Goal: Task Accomplishment & Management: Complete application form

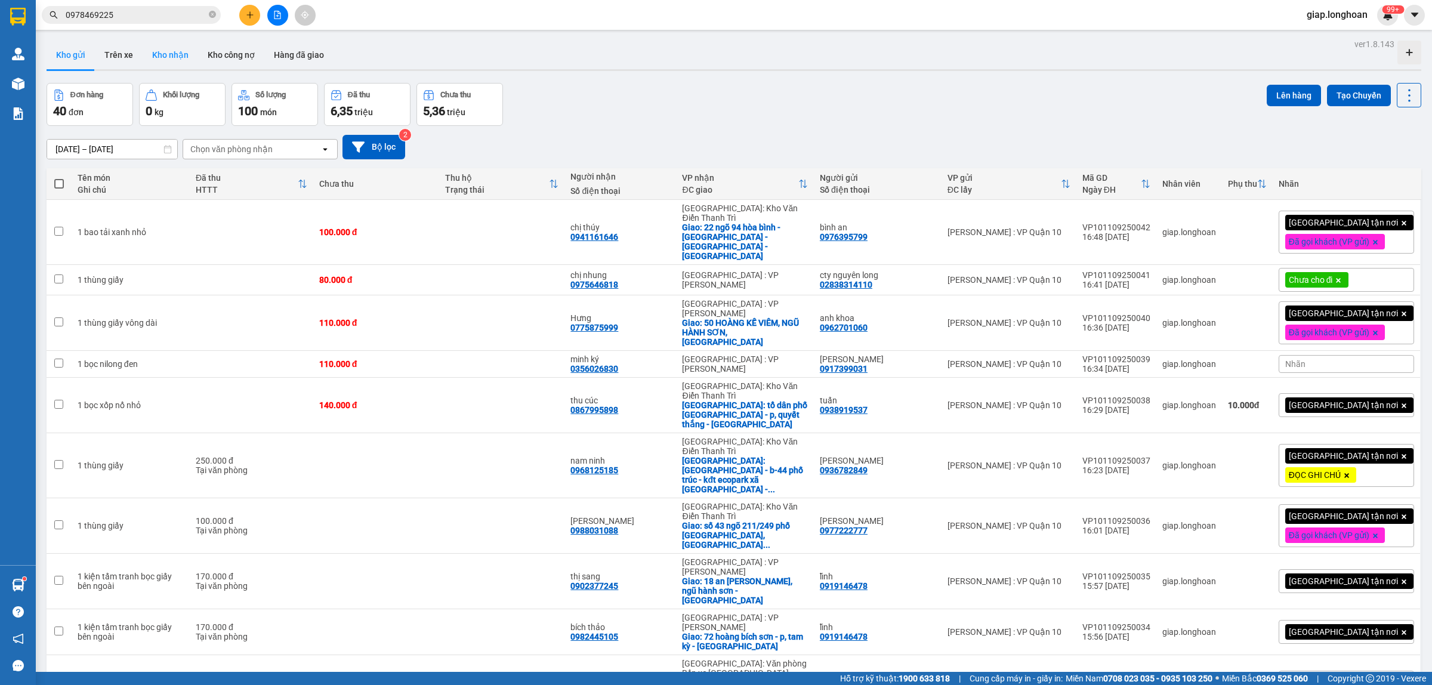
click at [171, 52] on button "Kho nhận" at bounding box center [170, 55] width 55 height 29
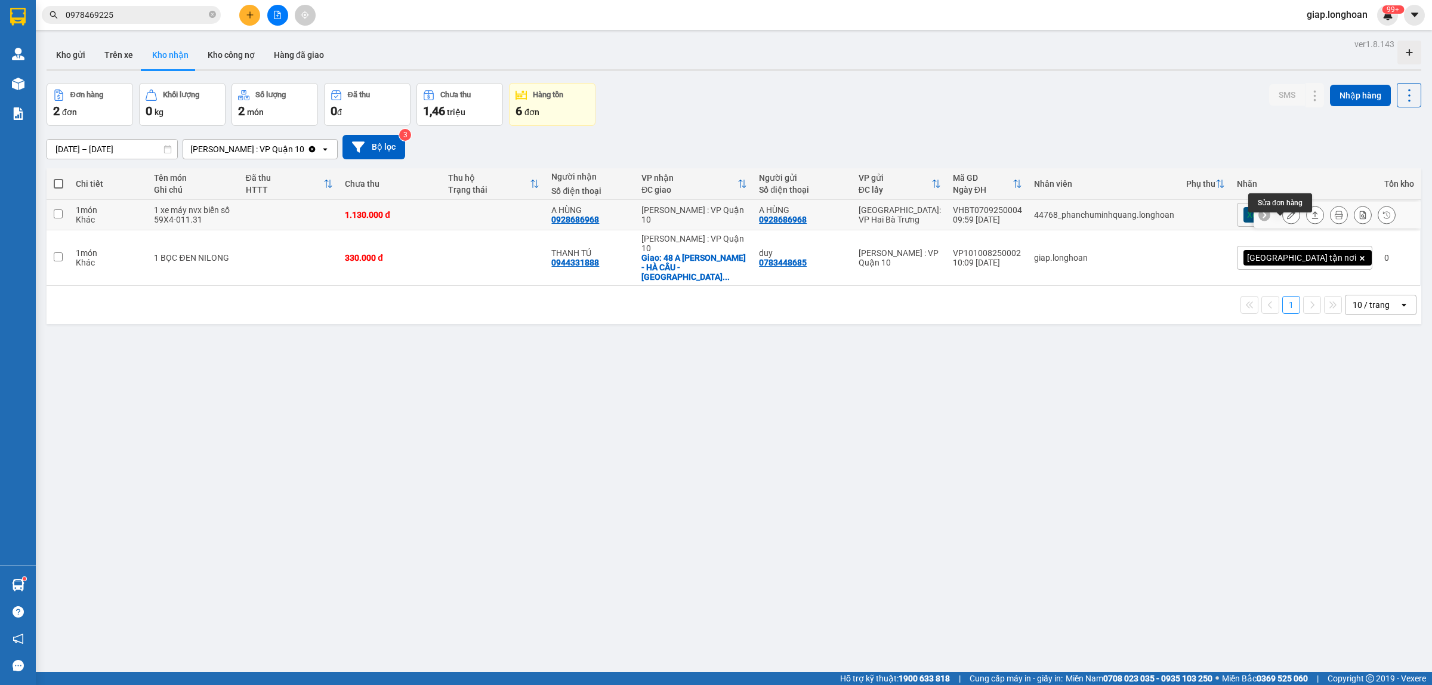
click at [1283, 225] on button at bounding box center [1291, 215] width 17 height 21
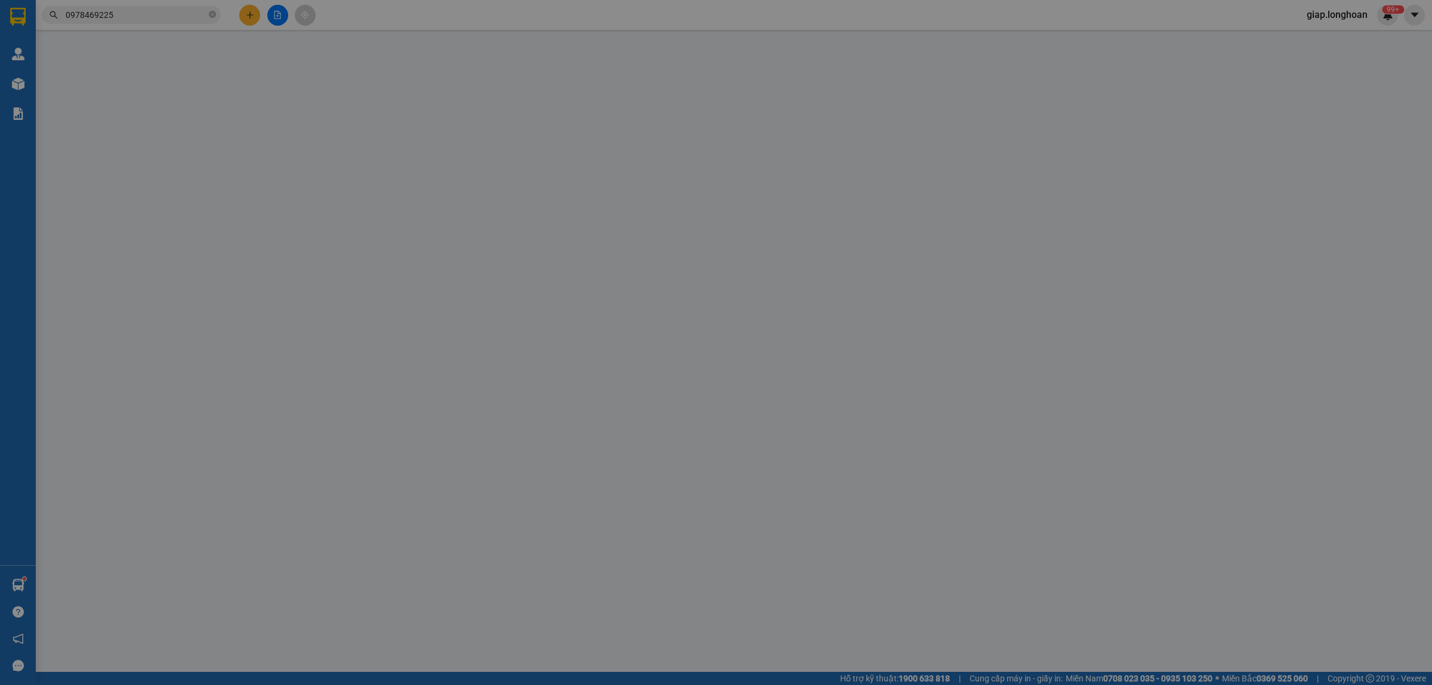
type input "0928686968"
type input "A HÙNG"
type input "0928686968"
type input "A HÙNG"
type input "có 1 chìa khoá, không giấy tờ, 1 gương, 2 mũ"
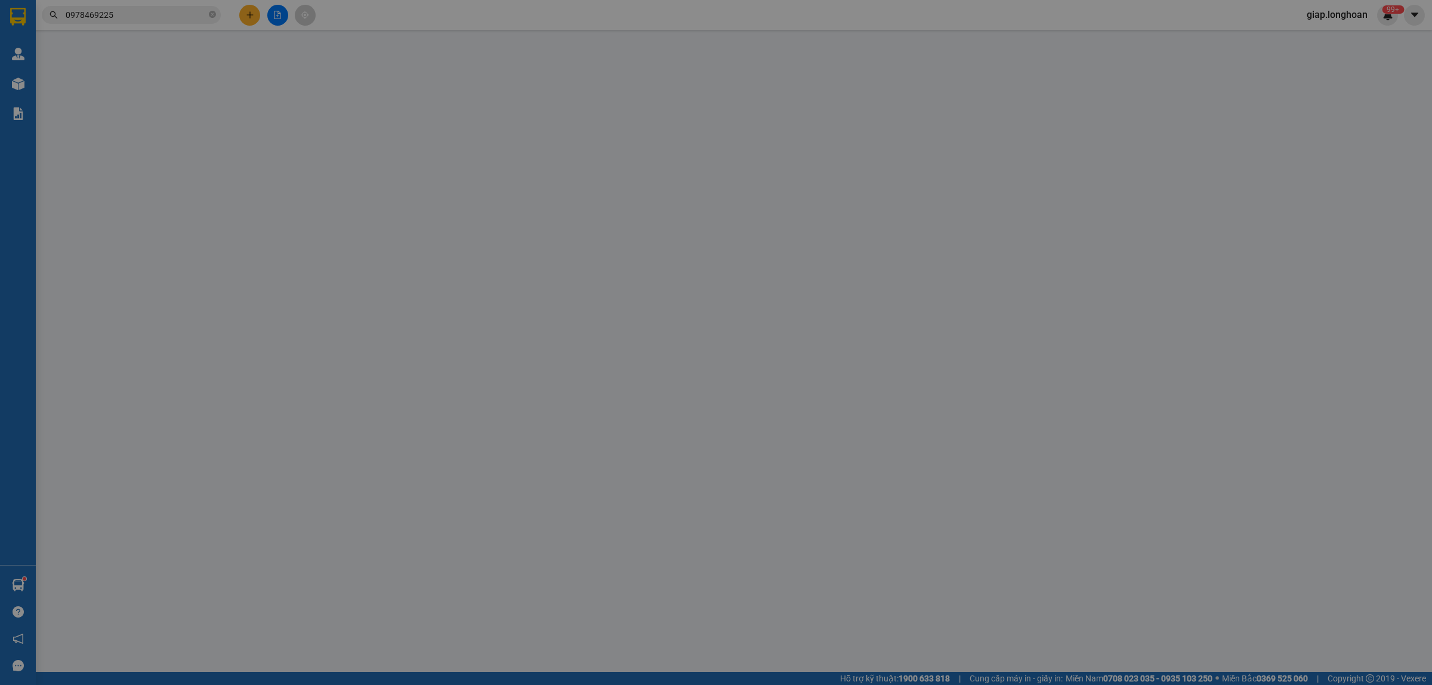
type input "1.130.000"
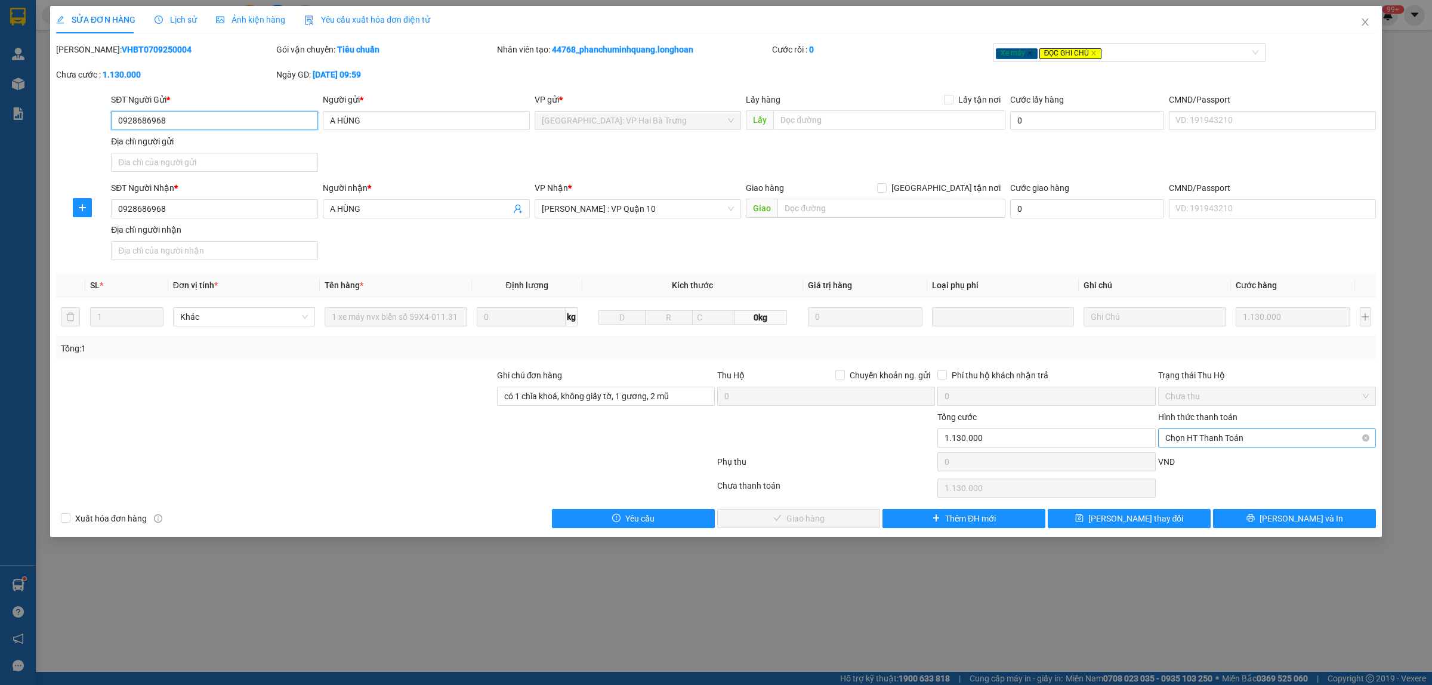
click at [1231, 434] on span "Chọn HT Thanh Toán" at bounding box center [1266, 438] width 203 height 18
click at [1215, 462] on div "Tại văn phòng" at bounding box center [1266, 462] width 203 height 13
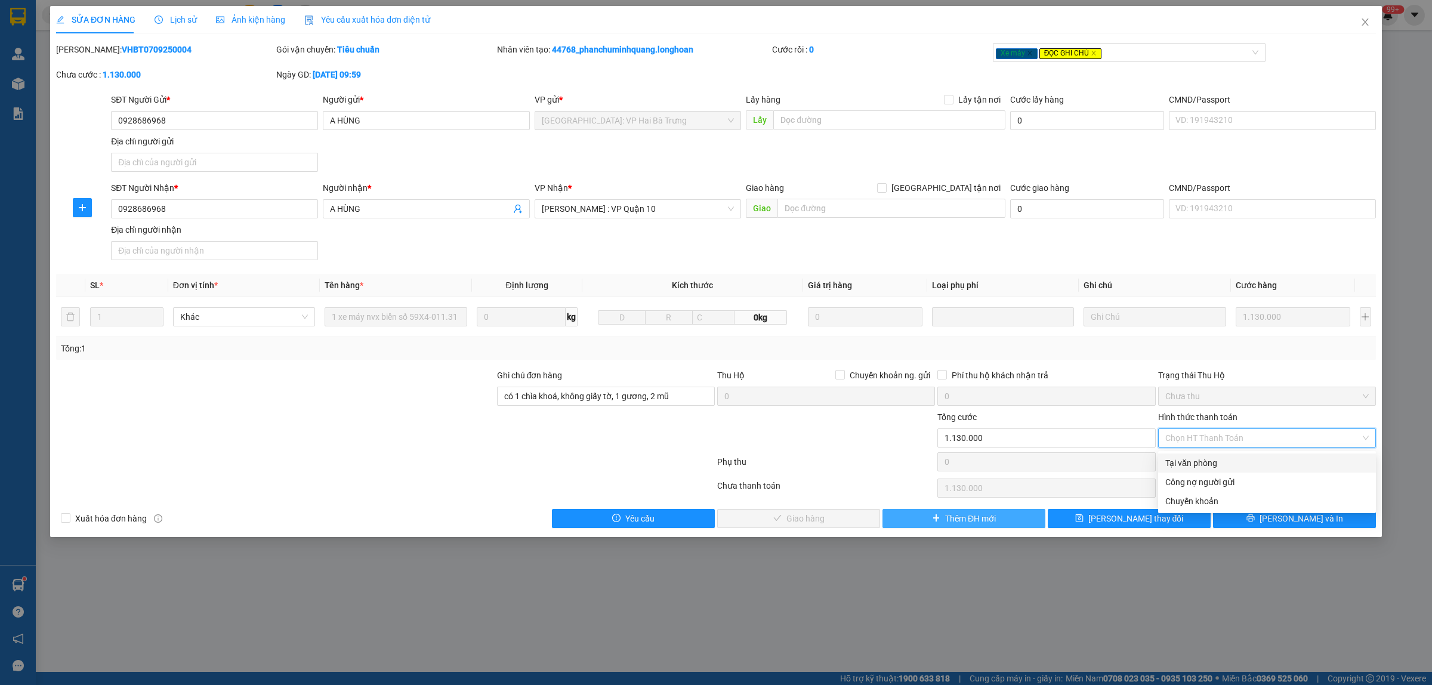
type input "0"
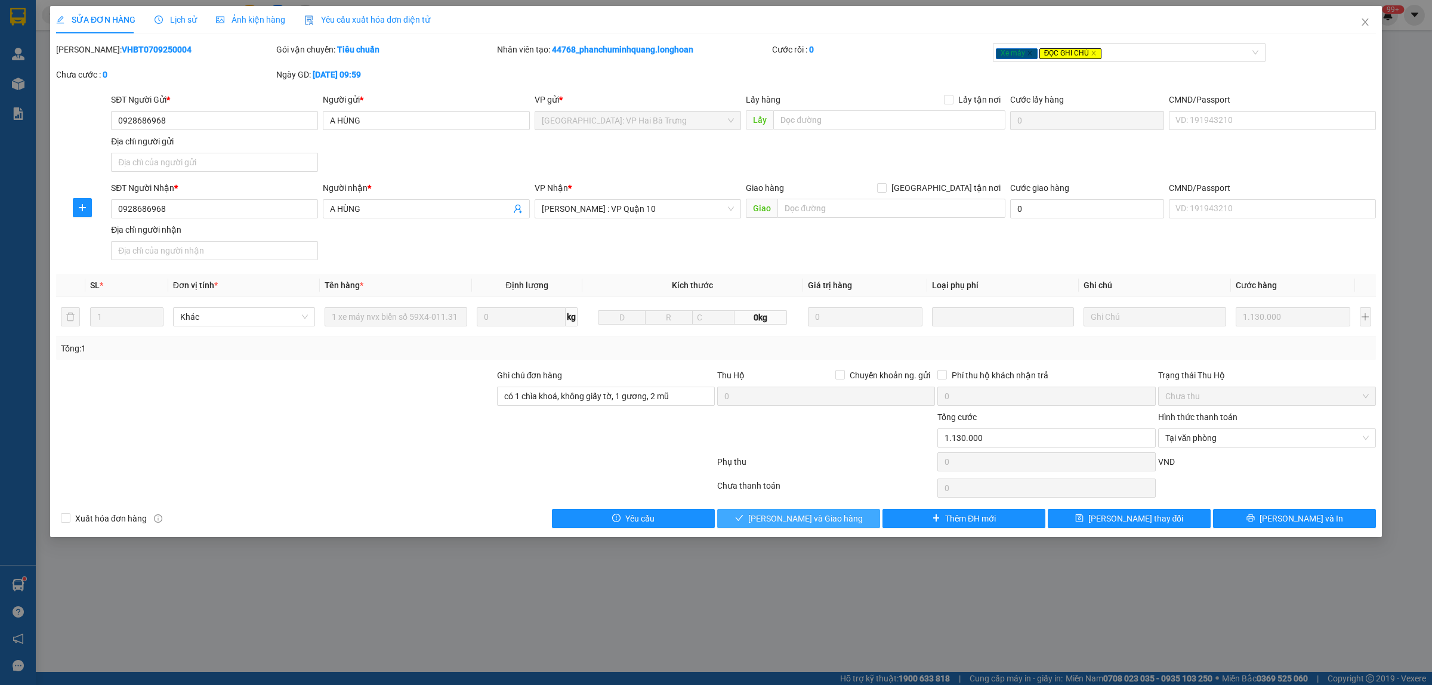
click at [821, 520] on span "[PERSON_NAME] và Giao hàng" at bounding box center [805, 518] width 115 height 13
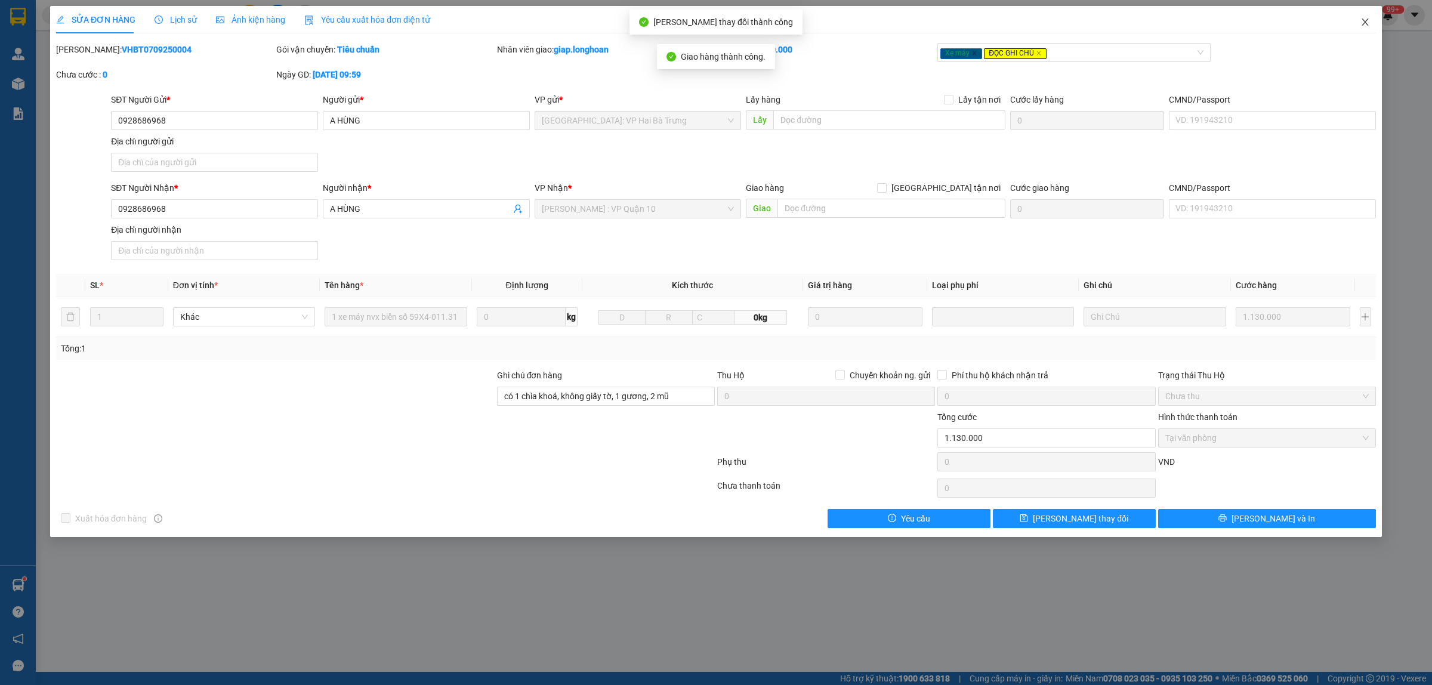
click at [1367, 23] on icon "close" at bounding box center [1365, 22] width 10 height 10
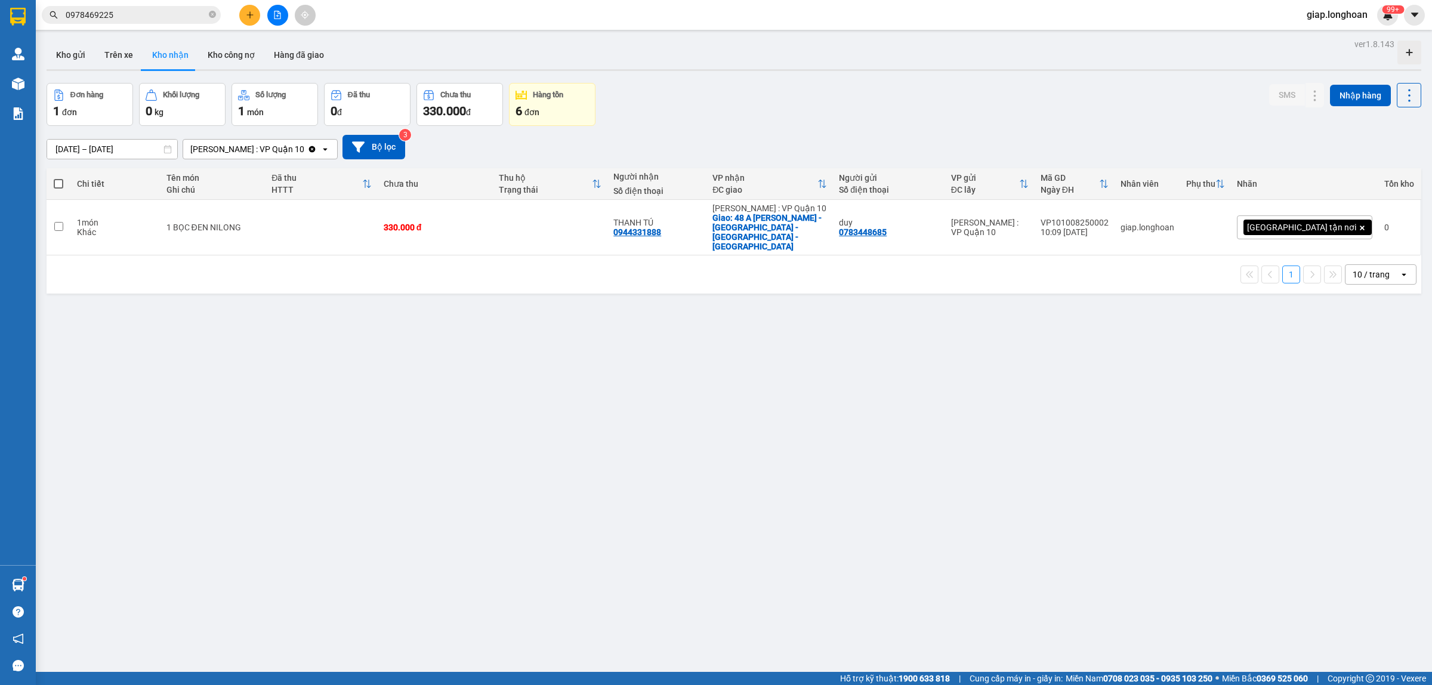
click at [1159, 475] on div "ver 1.8.143 Kho gửi Trên xe Kho nhận Kho công nợ Hàng đã giao Đơn hàng 1 đơn Kh…" at bounding box center [734, 378] width 1384 height 685
